Goal: Information Seeking & Learning: Learn about a topic

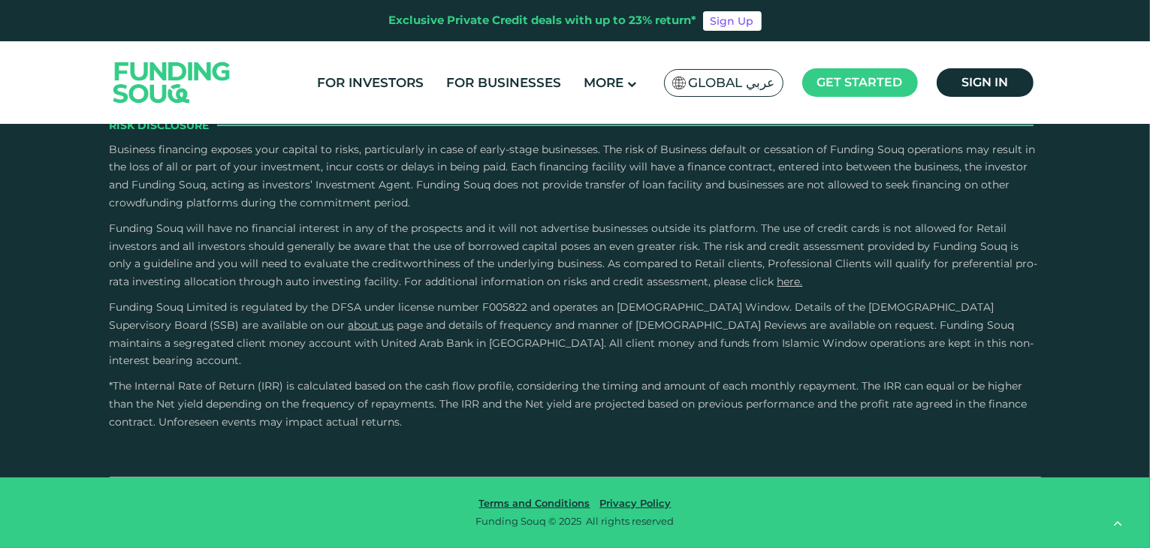
scroll to position [3249, 0]
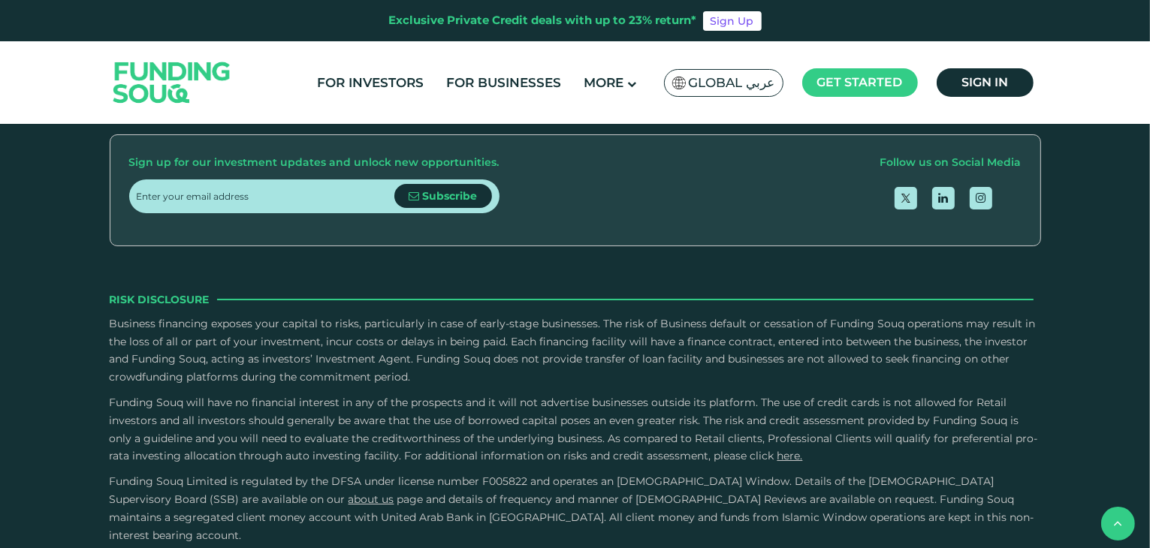
scroll to position [2386, 0]
click at [572, 56] on link "FAQs" at bounding box center [556, 49] width 31 height 14
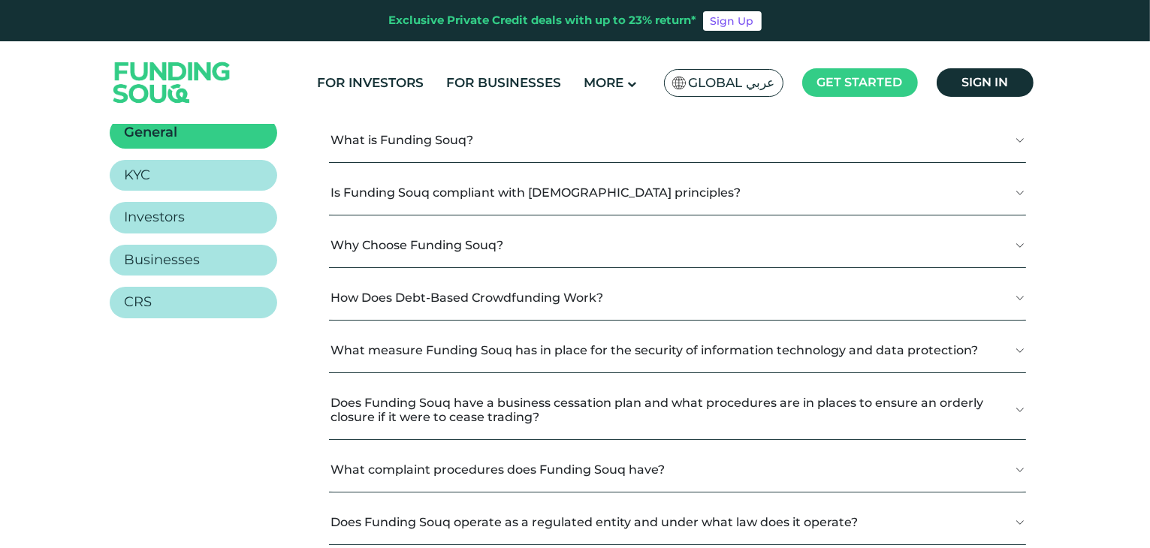
scroll to position [273, 0]
click at [213, 259] on link "Businesses" at bounding box center [194, 265] width 168 height 32
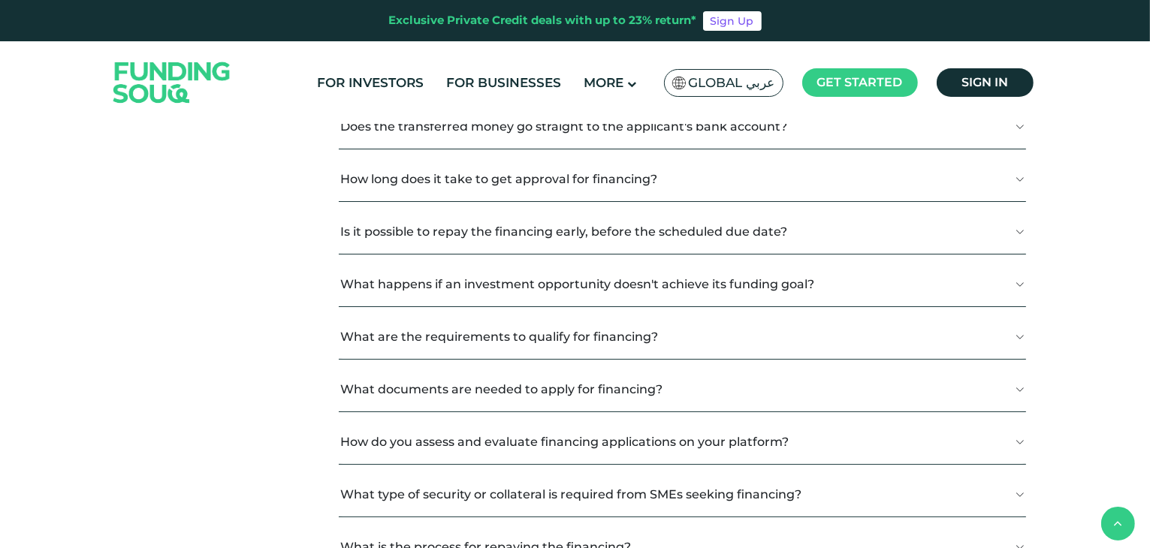
scroll to position [706, 0]
click at [467, 244] on button "Is it possible to repay the financing early, before the scheduled due date?" at bounding box center [682, 233] width 687 height 44
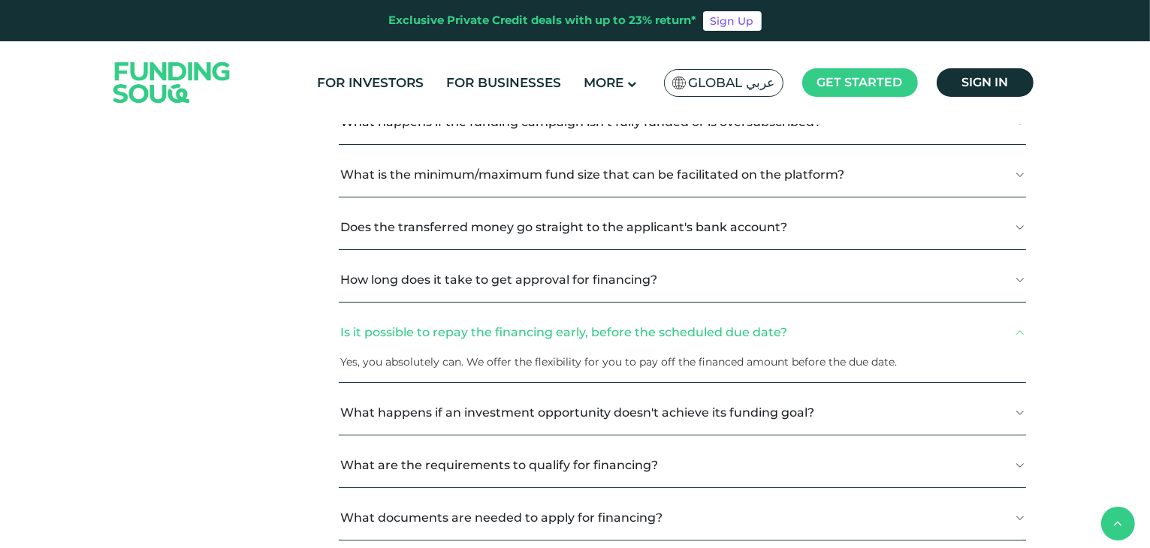
scroll to position [604, 0]
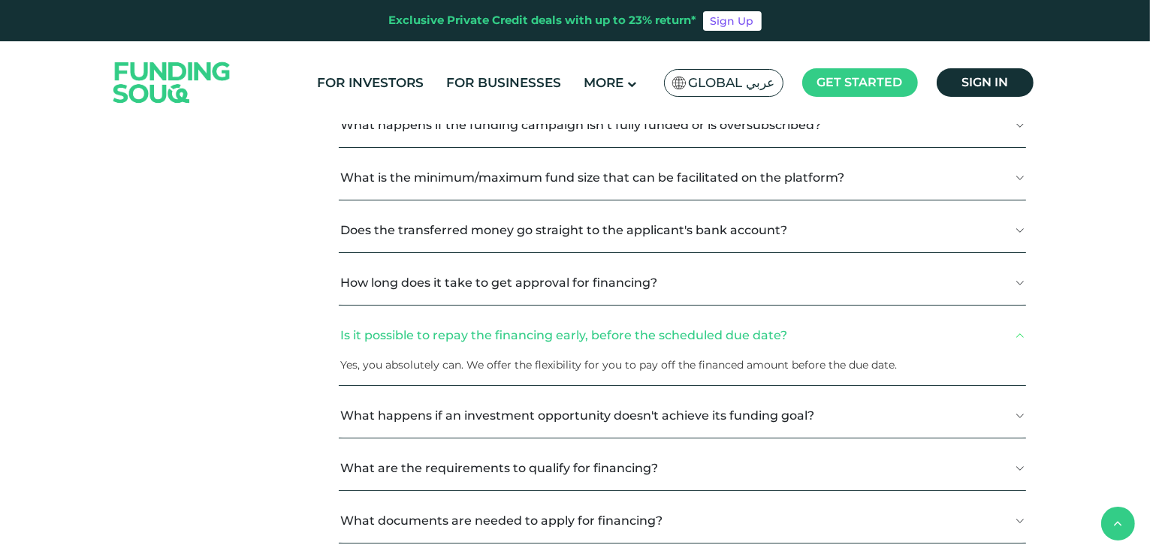
click at [564, 283] on button "How long does it take to get approval for financing?" at bounding box center [682, 283] width 687 height 44
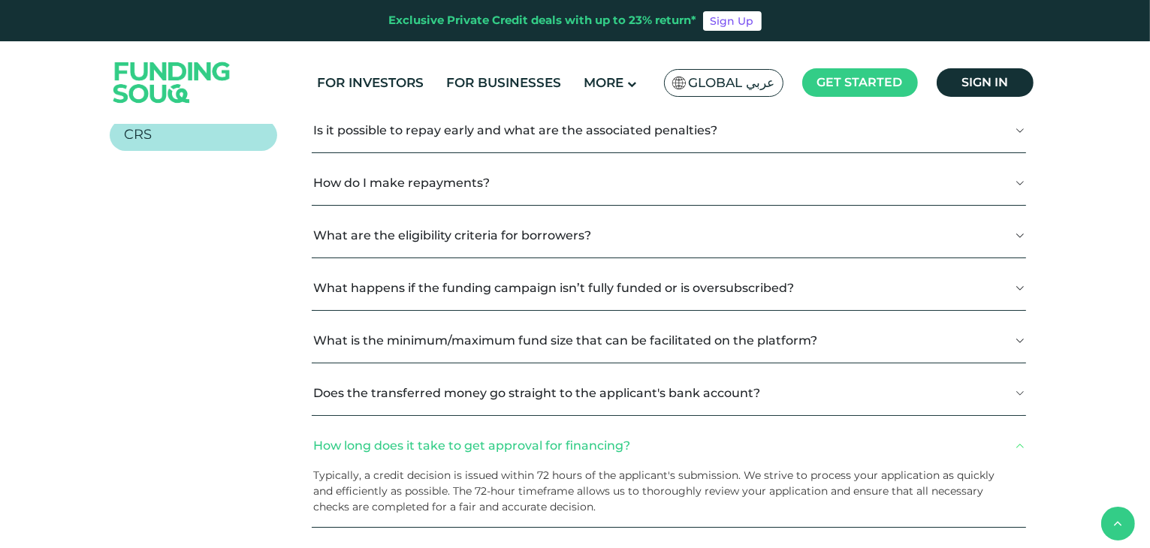
scroll to position [440, 0]
click at [488, 184] on button "How do I make repayments?" at bounding box center [669, 184] width 714 height 44
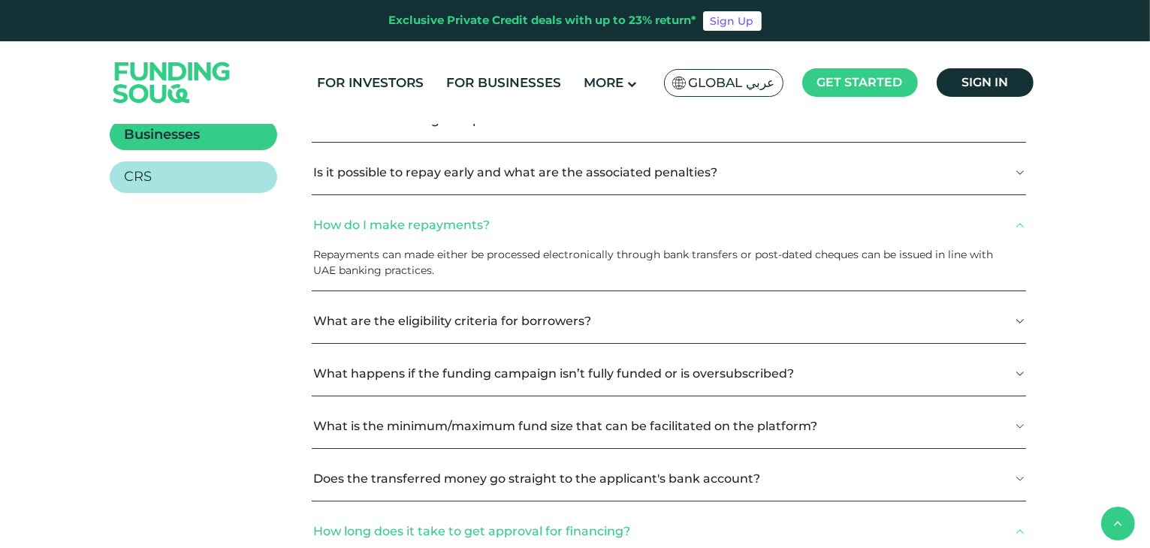
scroll to position [398, 0]
click at [488, 184] on button "Is it possible to repay early and what are the associated penalties?" at bounding box center [669, 173] width 714 height 44
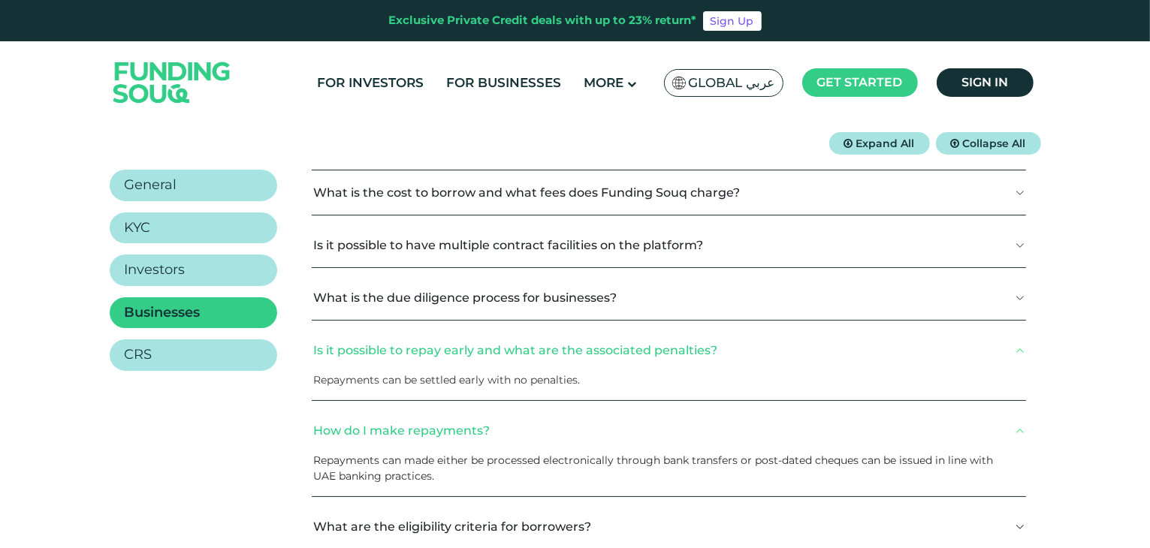
scroll to position [219, 0]
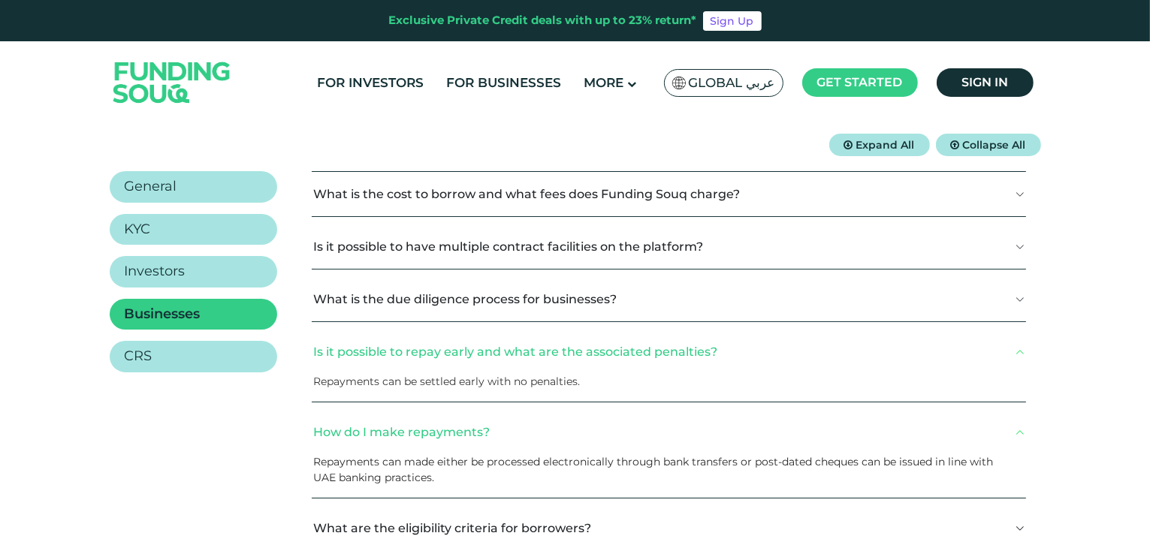
click at [533, 310] on button "What is the due diligence process for businesses?" at bounding box center [669, 299] width 714 height 44
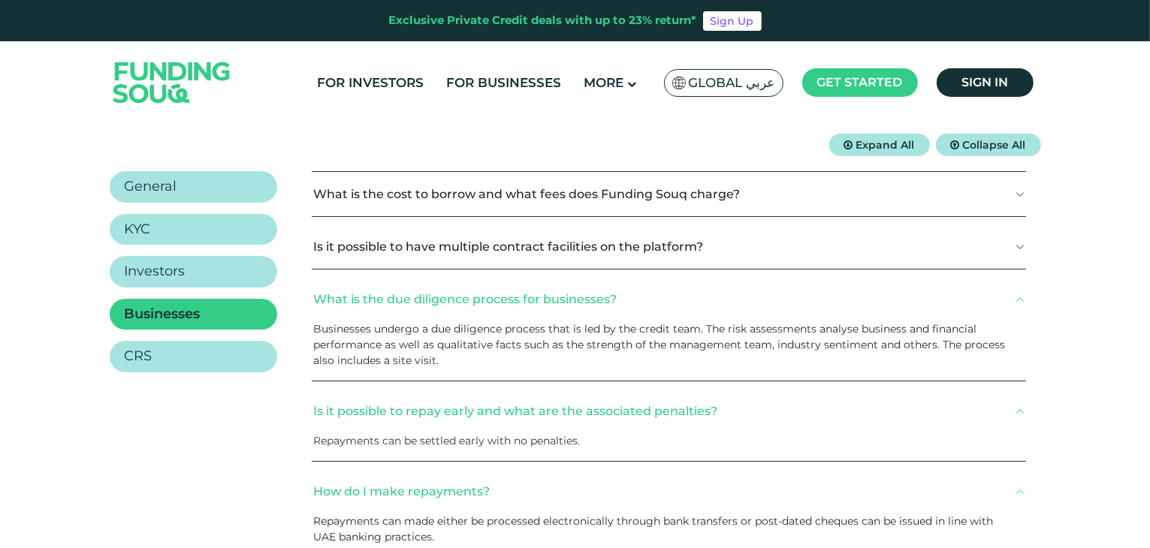
click at [533, 310] on button "What is the due diligence process for businesses?" at bounding box center [669, 299] width 714 height 44
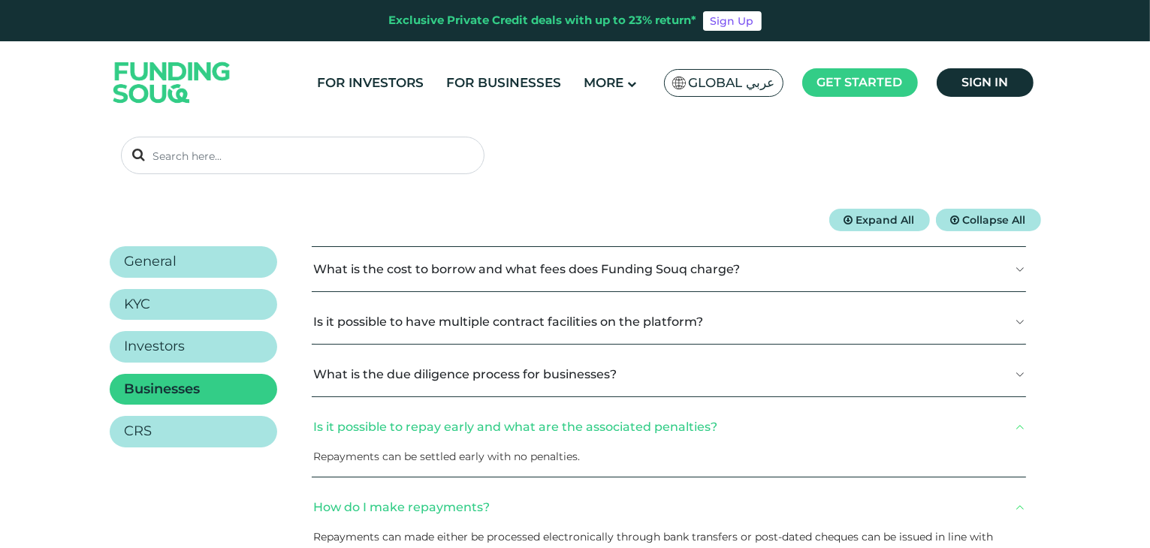
scroll to position [144, 0]
click at [572, 282] on button "What is the cost to borrow and what fees does Funding Souq charge?" at bounding box center [669, 269] width 714 height 44
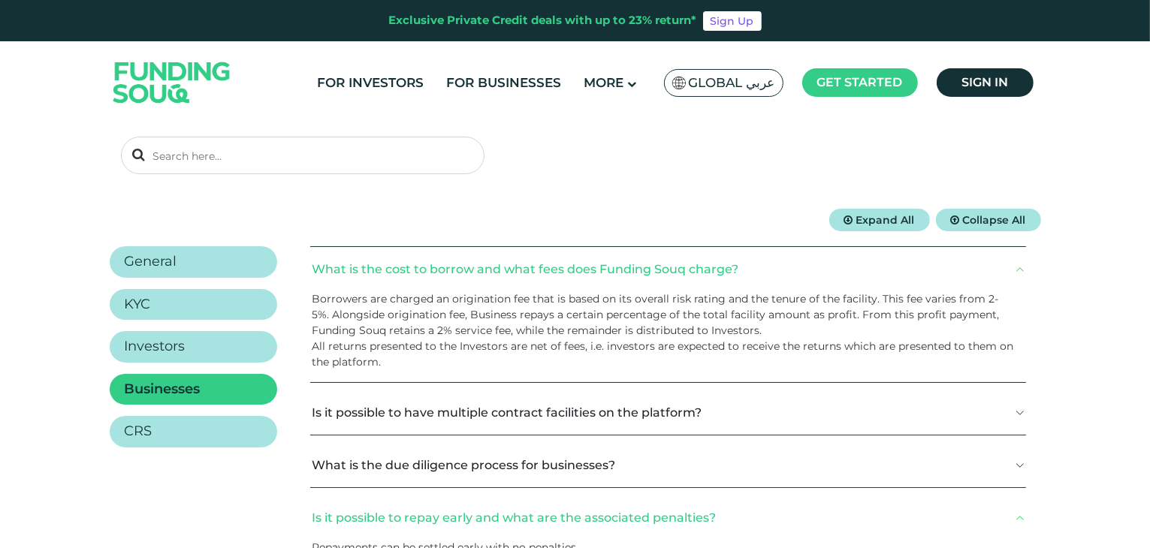
click at [572, 282] on button "What is the cost to borrow and what fees does Funding Souq charge?" at bounding box center [668, 269] width 716 height 44
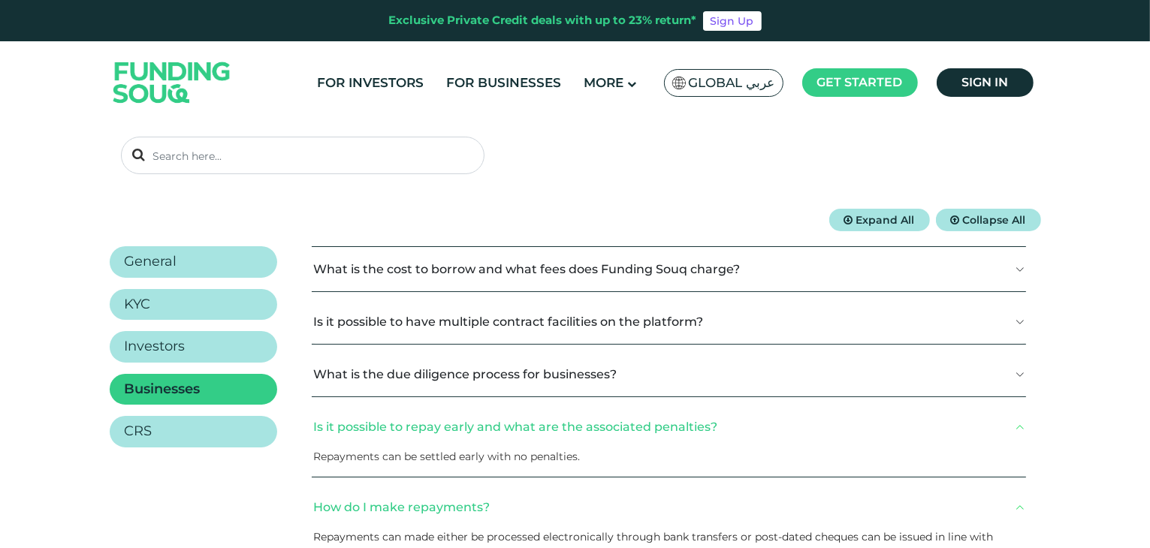
click at [548, 323] on button "Is it possible to have multiple contract facilities on the platform?" at bounding box center [669, 322] width 714 height 44
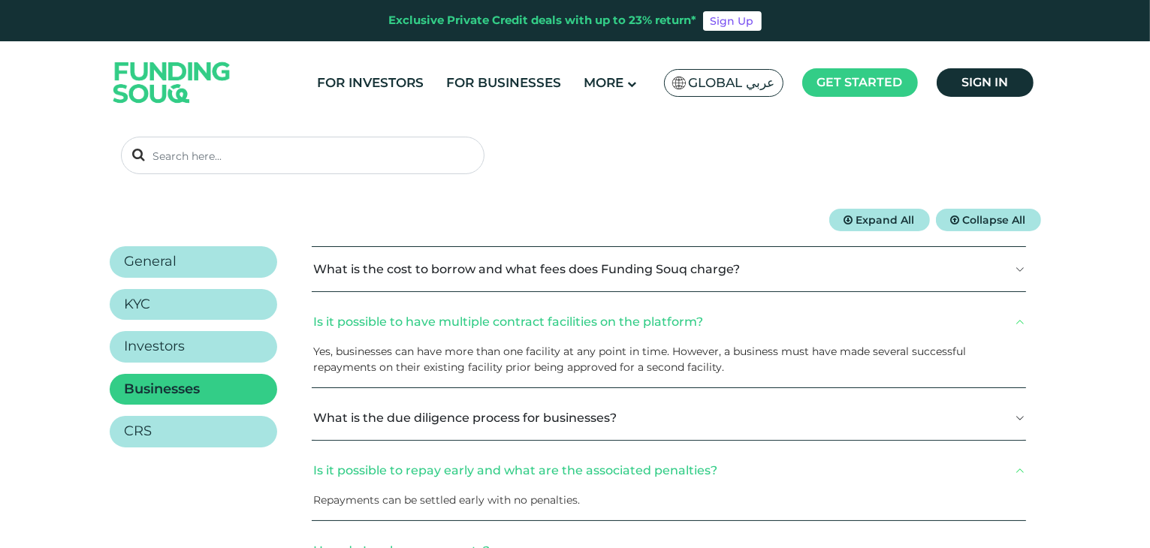
click at [548, 323] on button "Is it possible to have multiple contract facilities on the platform?" at bounding box center [669, 322] width 714 height 44
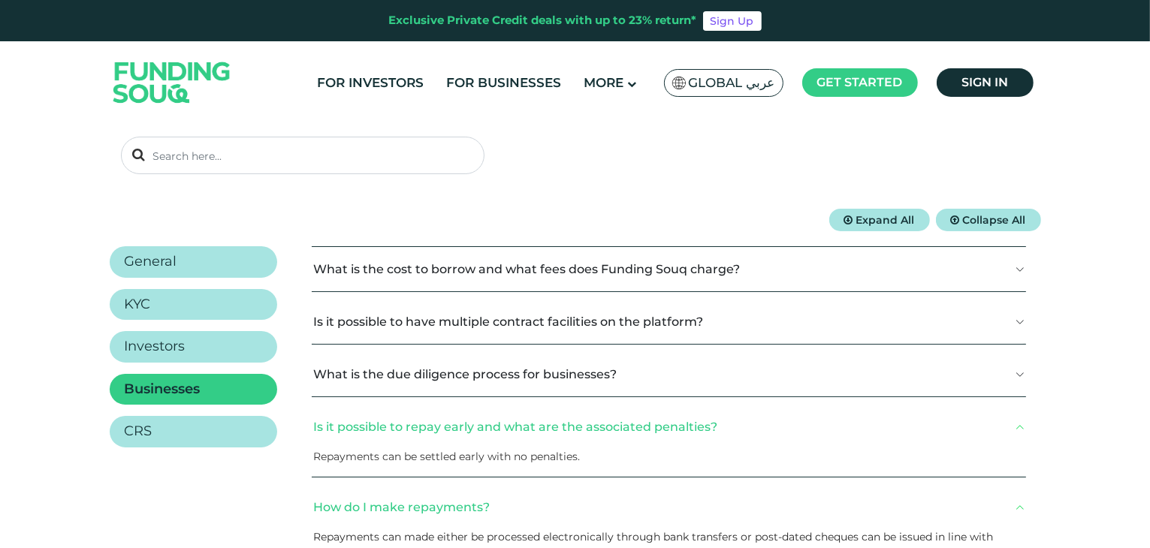
click at [562, 286] on button "What is the cost to borrow and what fees does Funding Souq charge?" at bounding box center [669, 269] width 714 height 44
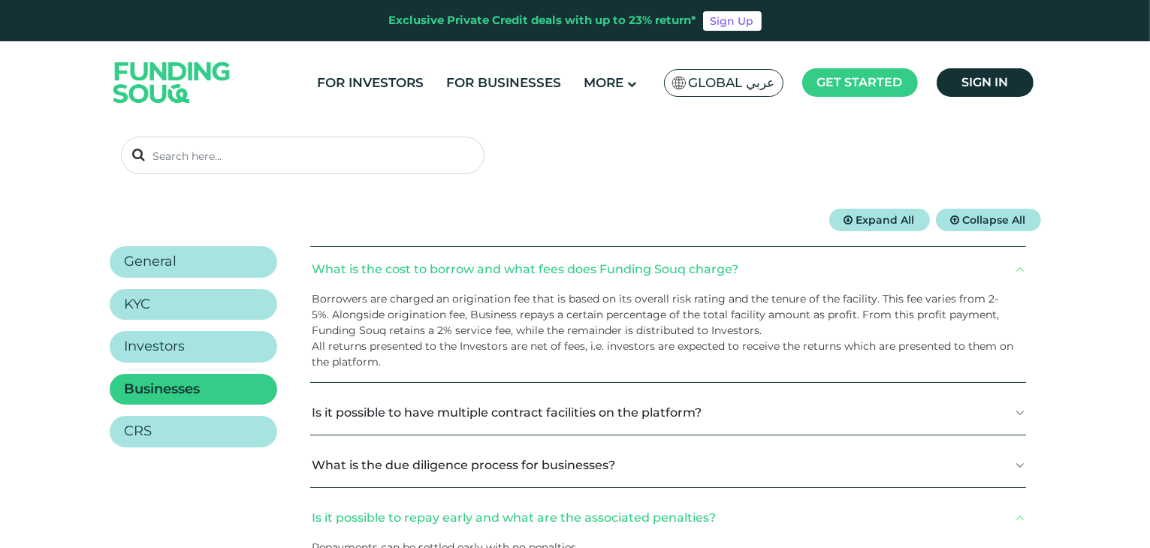
click at [562, 286] on button "What is the cost to borrow and what fees does Funding Souq charge?" at bounding box center [668, 269] width 716 height 44
